Goal: Task Accomplishment & Management: Manage account settings

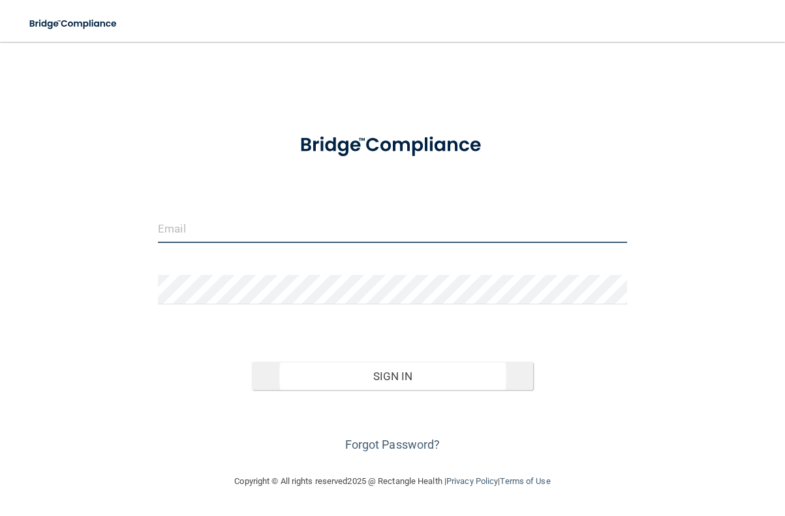
type input "[PERSON_NAME][EMAIL_ADDRESS][DOMAIN_NAME]"
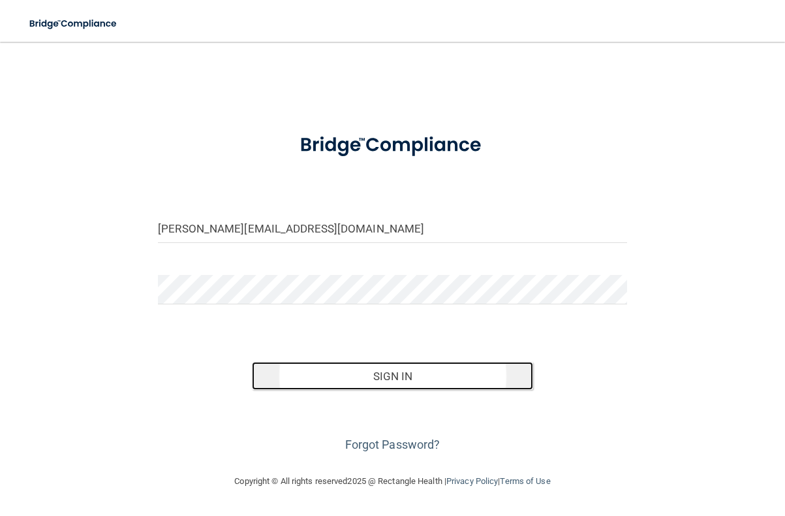
click at [395, 374] on button "Sign In" at bounding box center [392, 376] width 281 height 29
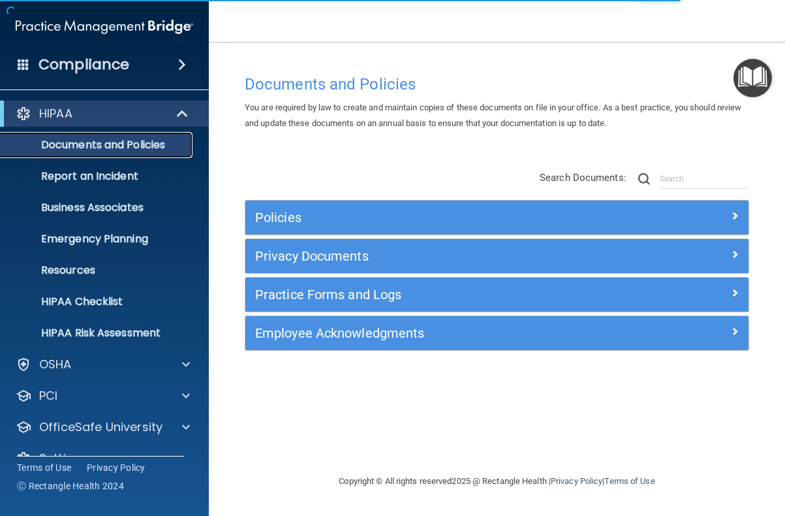
click at [85, 146] on p "Documents and Policies" at bounding box center [97, 144] width 178 height 13
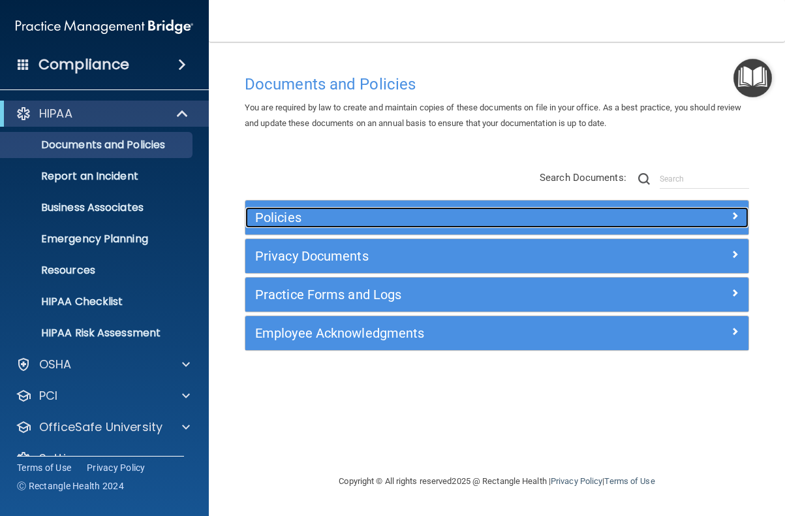
click at [732, 213] on span at bounding box center [735, 216] width 8 height 16
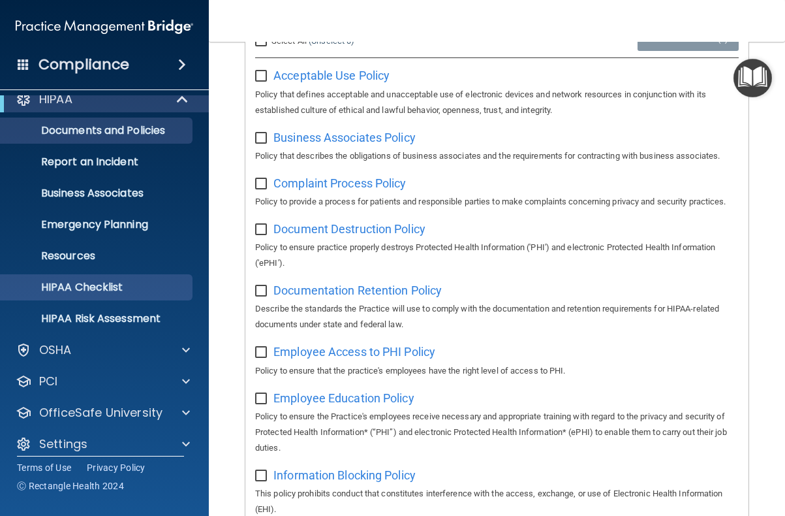
scroll to position [26, 0]
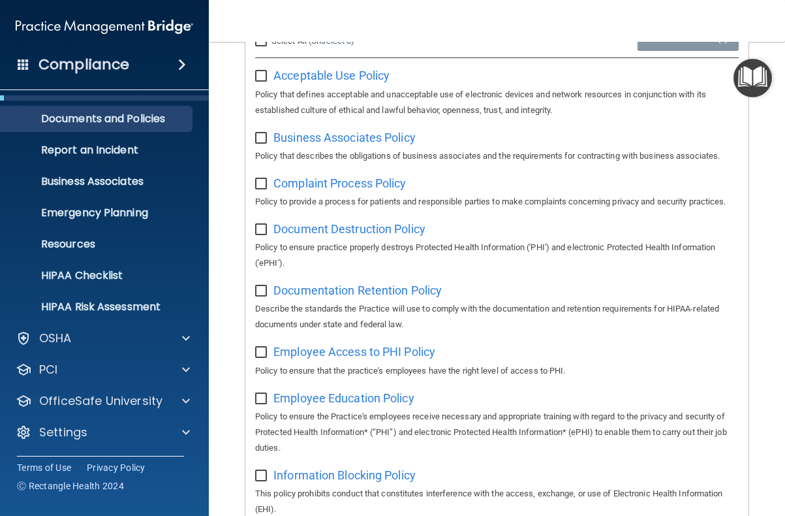
click at [186, 63] on span at bounding box center [182, 65] width 8 height 16
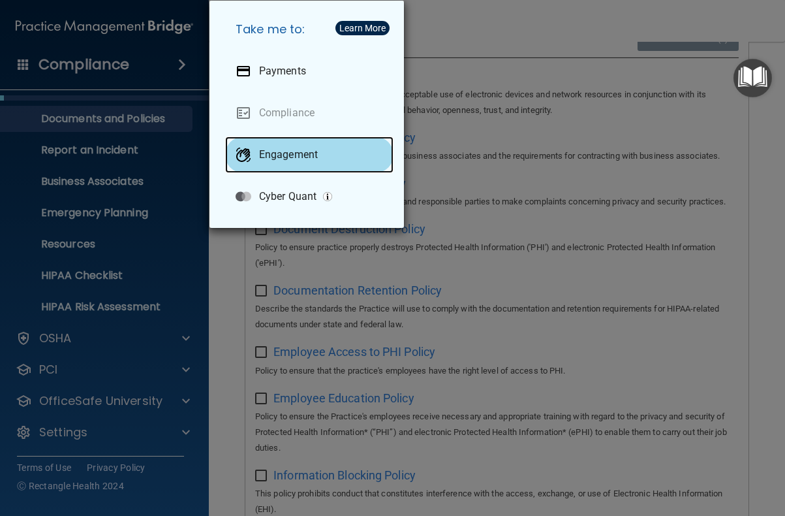
click at [290, 153] on p "Engagement" at bounding box center [288, 154] width 59 height 13
